Goal: Information Seeking & Learning: Learn about a topic

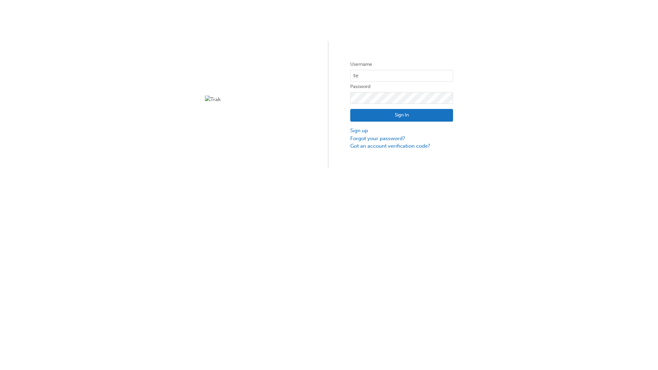
type input "test.e2e.user14"
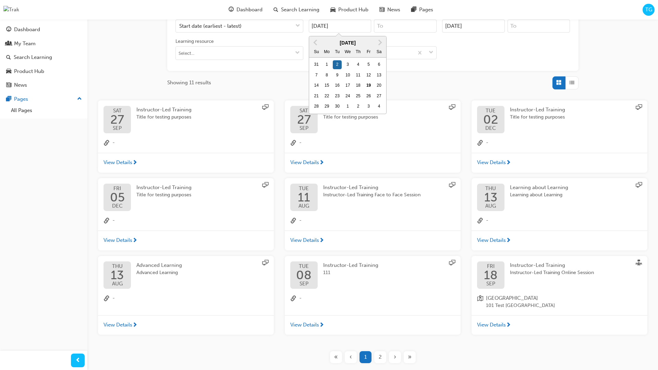
type input "[DATE]"
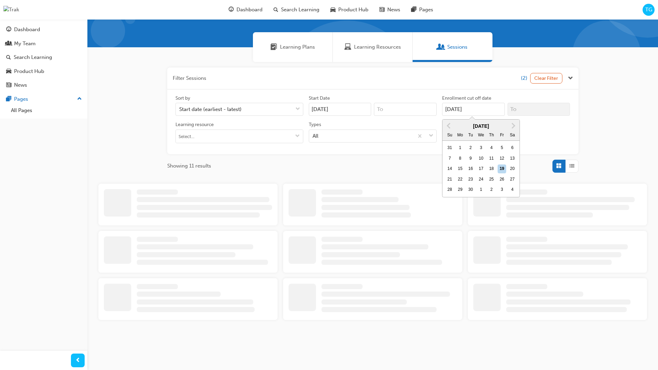
type input "[DATE]"
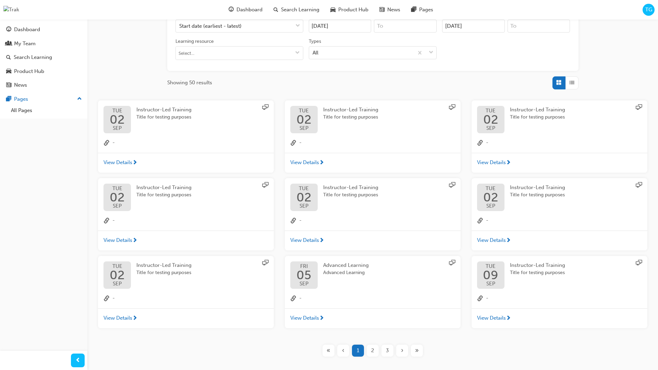
scroll to position [154, 0]
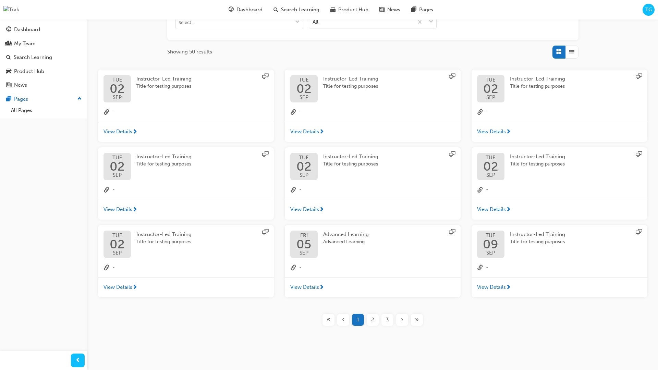
click at [313, 22] on input "Types All" at bounding box center [313, 22] width 1 height 6
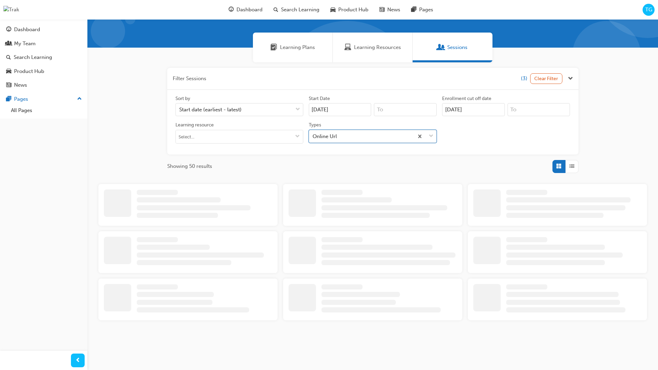
scroll to position [154, 0]
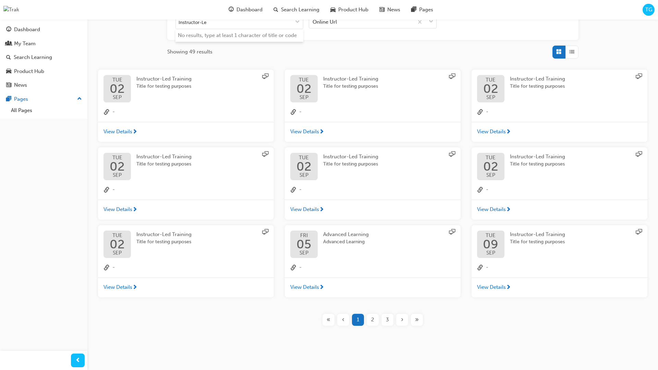
type input "Instructor-Led"
